Goal: Information Seeking & Learning: Learn about a topic

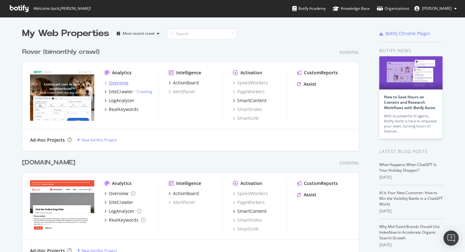
click at [116, 83] on div "Overview" at bounding box center [119, 83] width 20 height 6
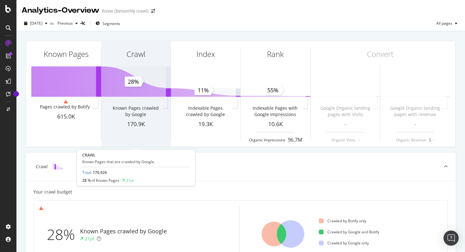
click at [142, 87] on div "Crawl" at bounding box center [136, 65] width 70 height 49
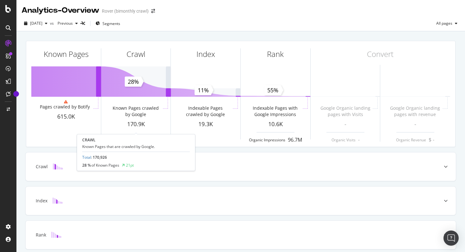
scroll to position [25, 0]
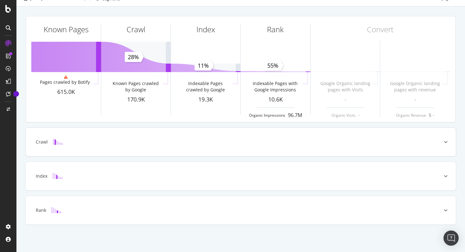
click at [84, 139] on div "Crawl" at bounding box center [230, 142] width 405 height 6
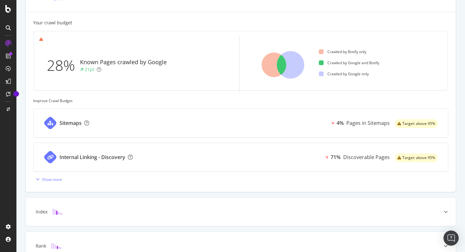
scroll to position [155, 0]
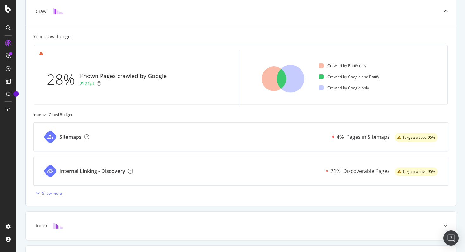
click at [46, 194] on div "Show more" at bounding box center [52, 193] width 20 height 5
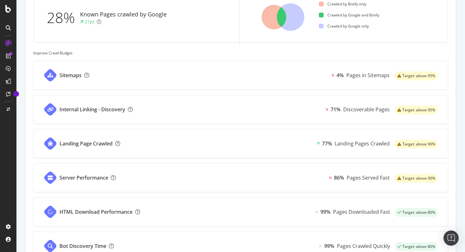
scroll to position [202, 0]
